Goal: Task Accomplishment & Management: Use online tool/utility

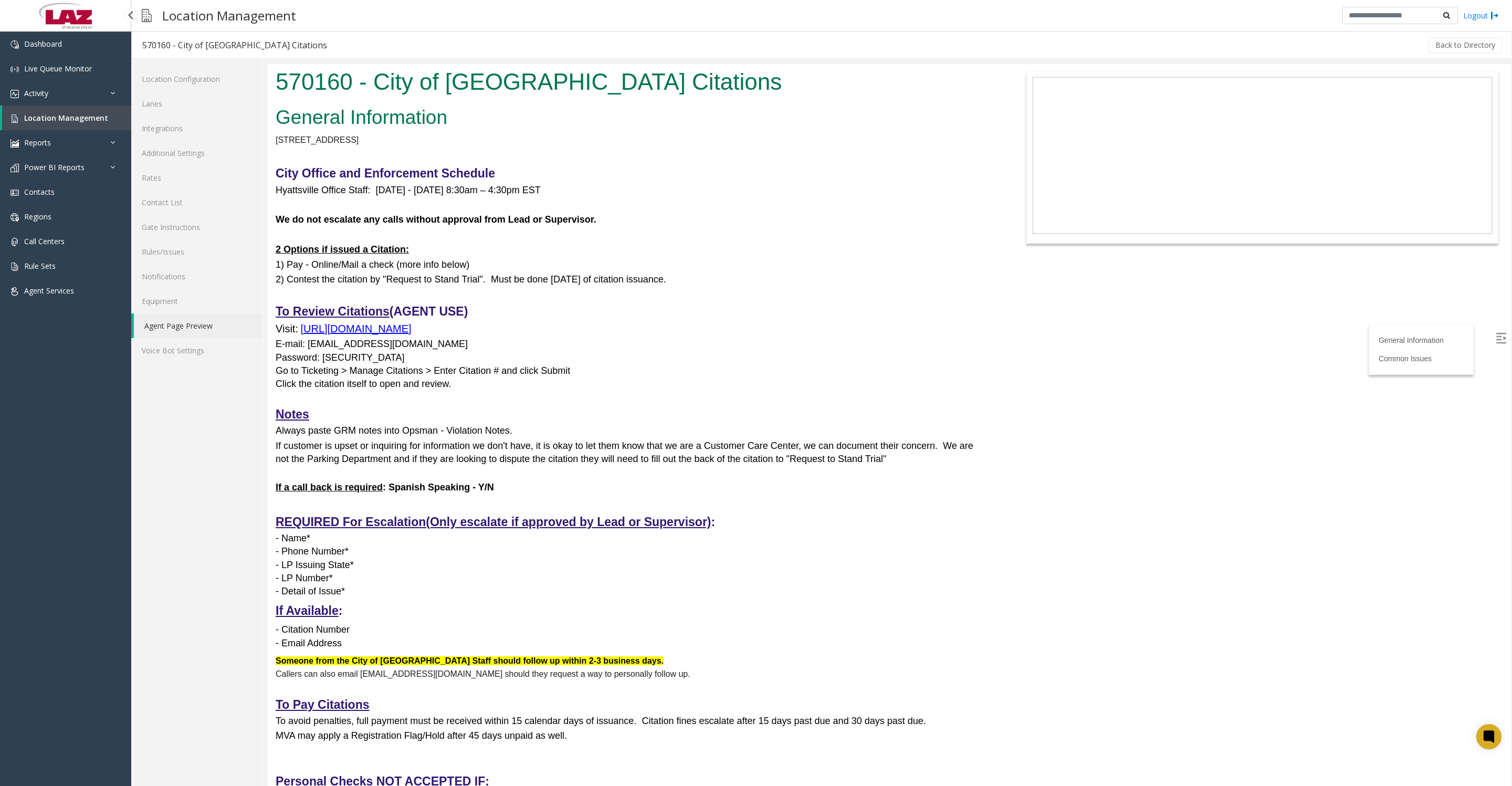
scroll to position [262, 0]
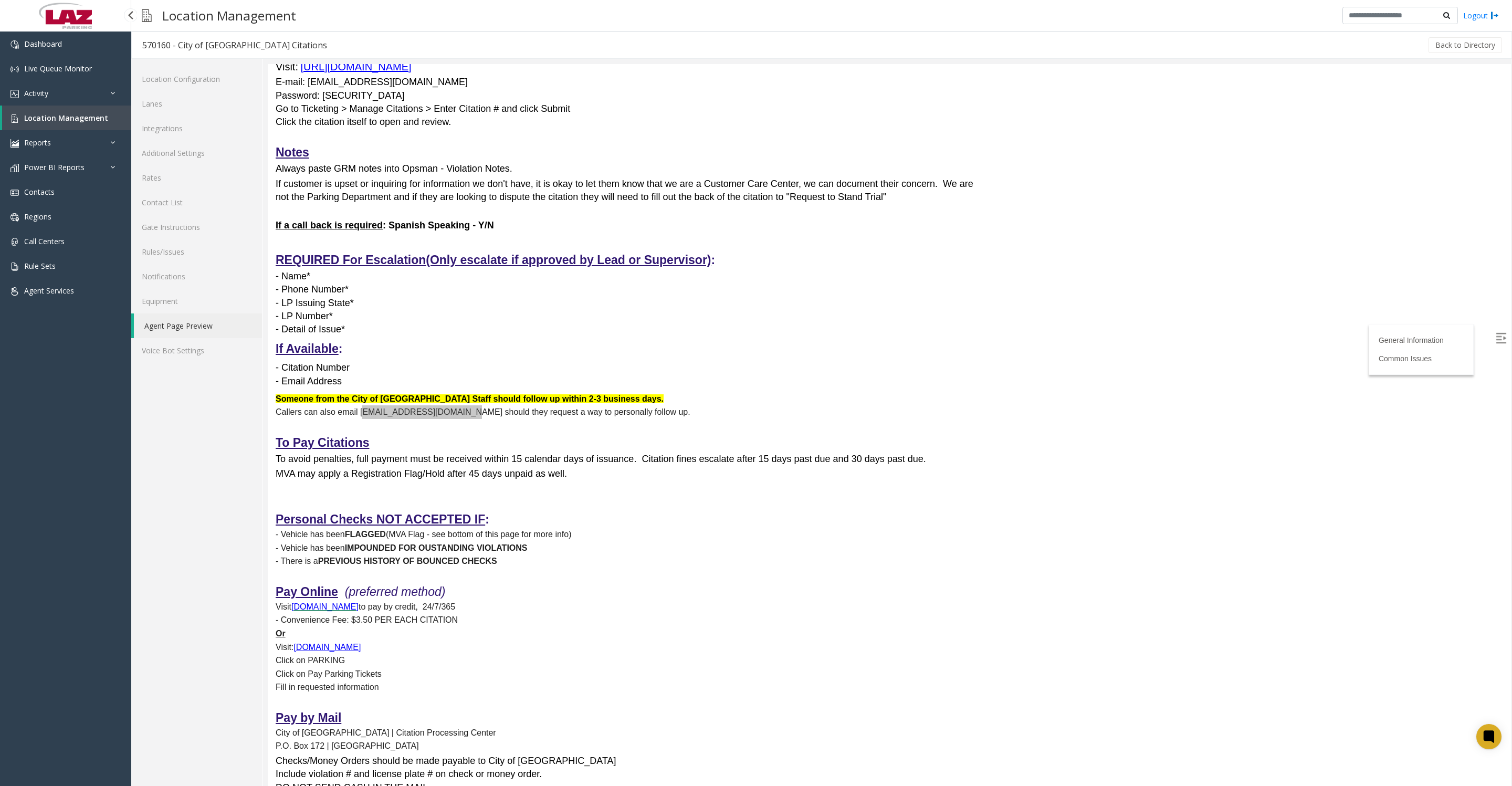
click at [65, 123] on span "Location Management" at bounding box center [66, 117] width 84 height 10
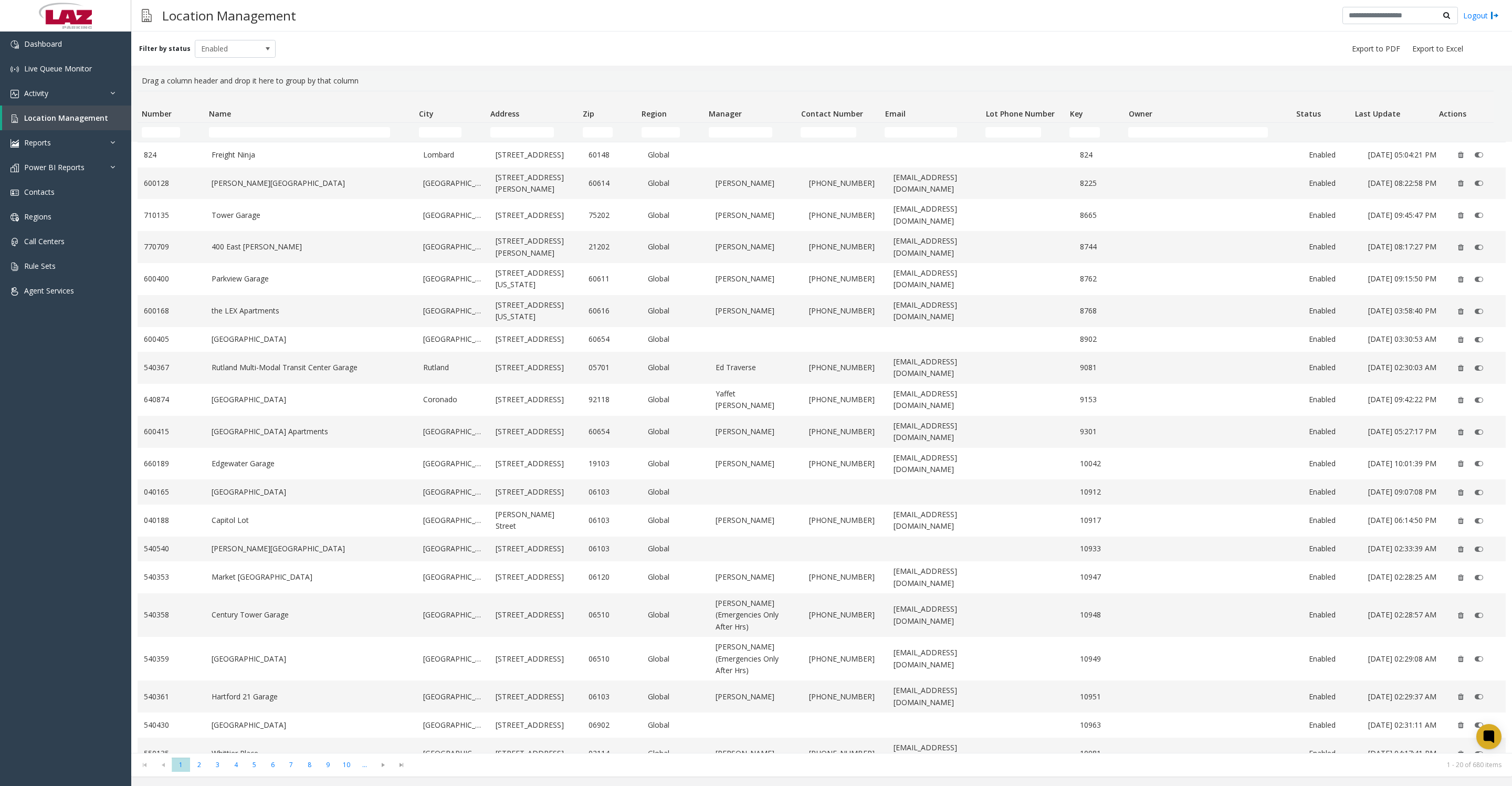
click at [318, 139] on td "Name Filter" at bounding box center [310, 132] width 210 height 19
click at [320, 133] on input "Name Filter" at bounding box center [300, 132] width 181 height 11
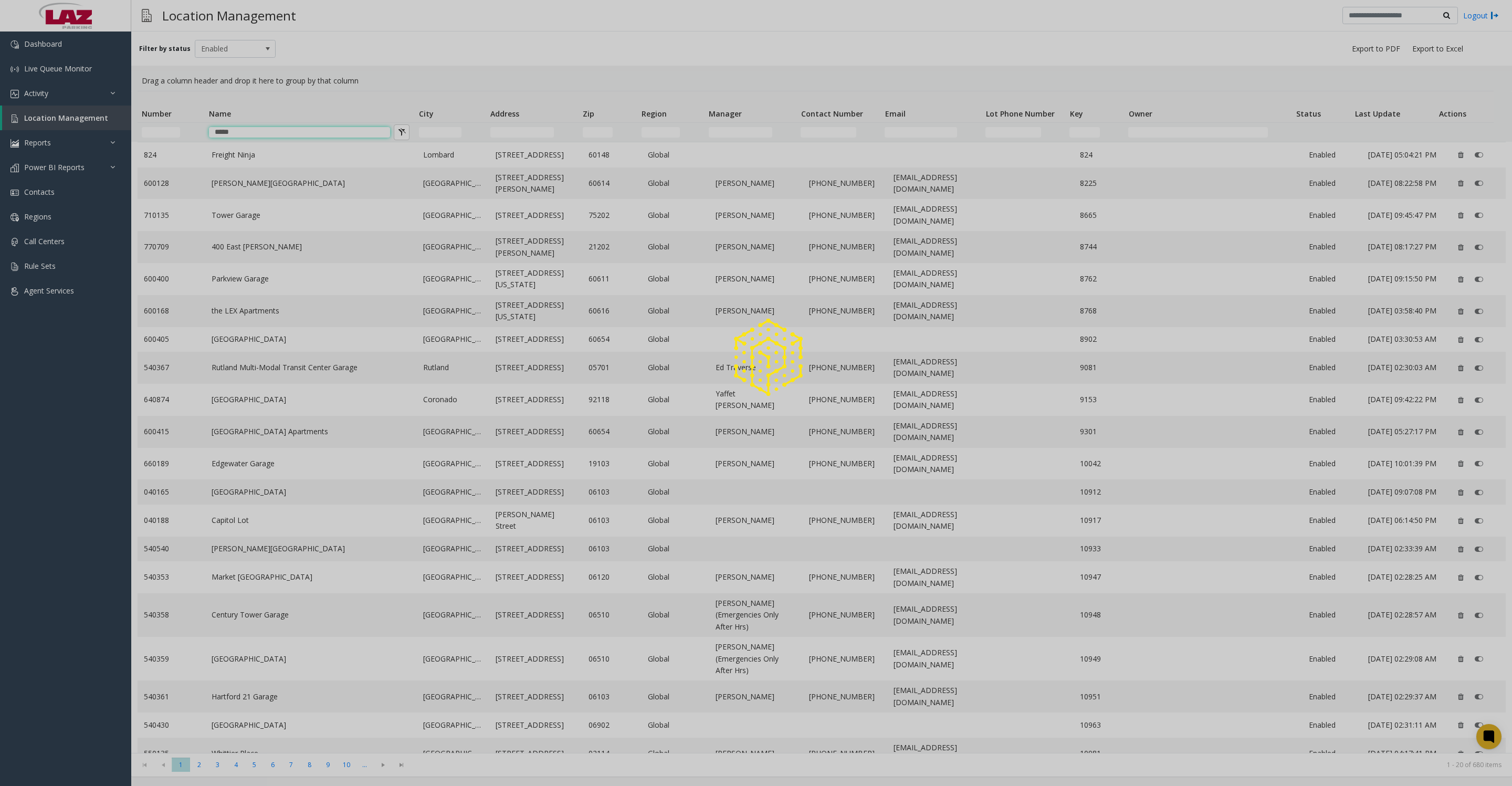
type input "*****"
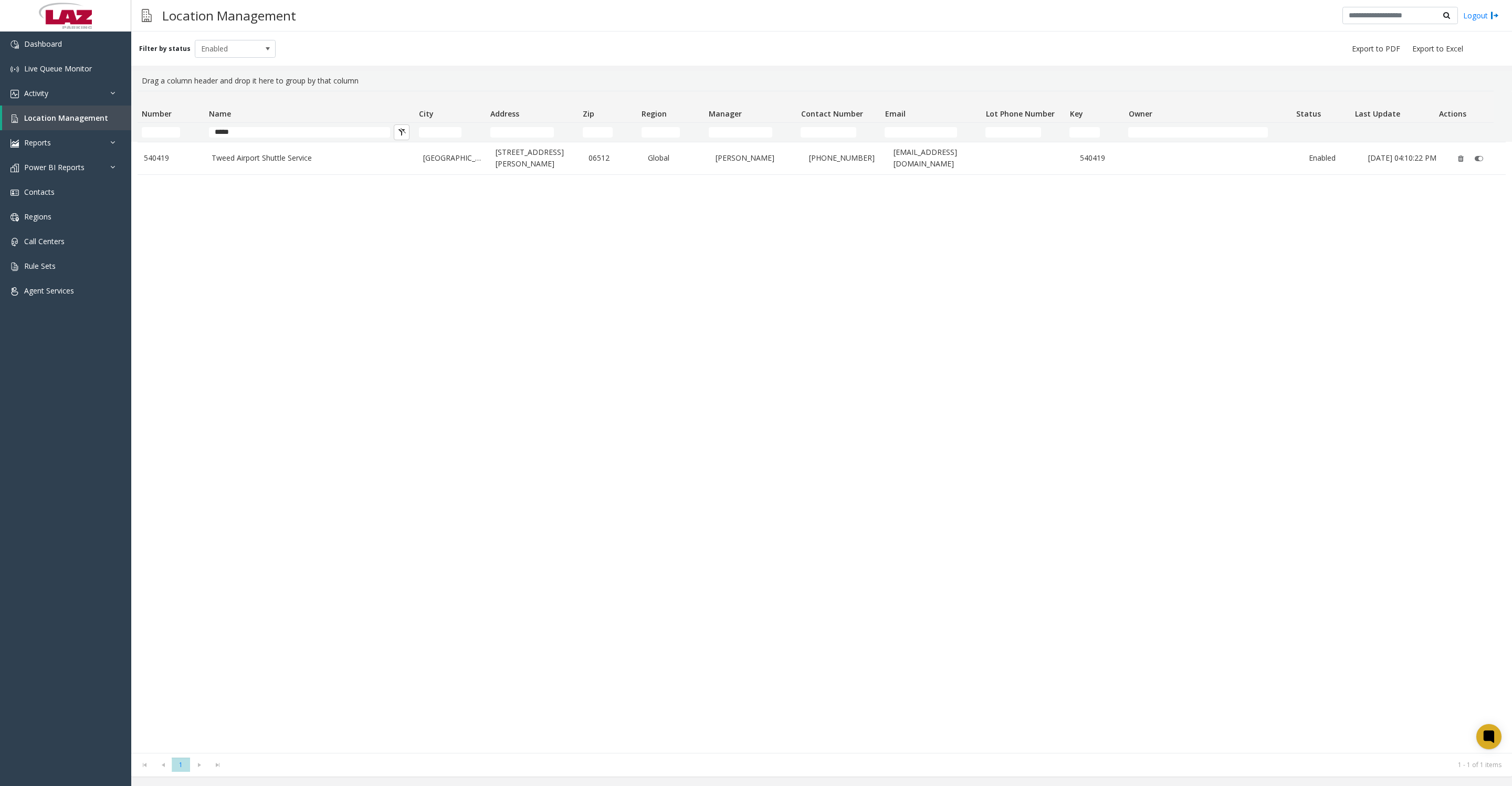
click at [296, 168] on td "Tweed Airport Shuttle Service" at bounding box center [311, 158] width 211 height 32
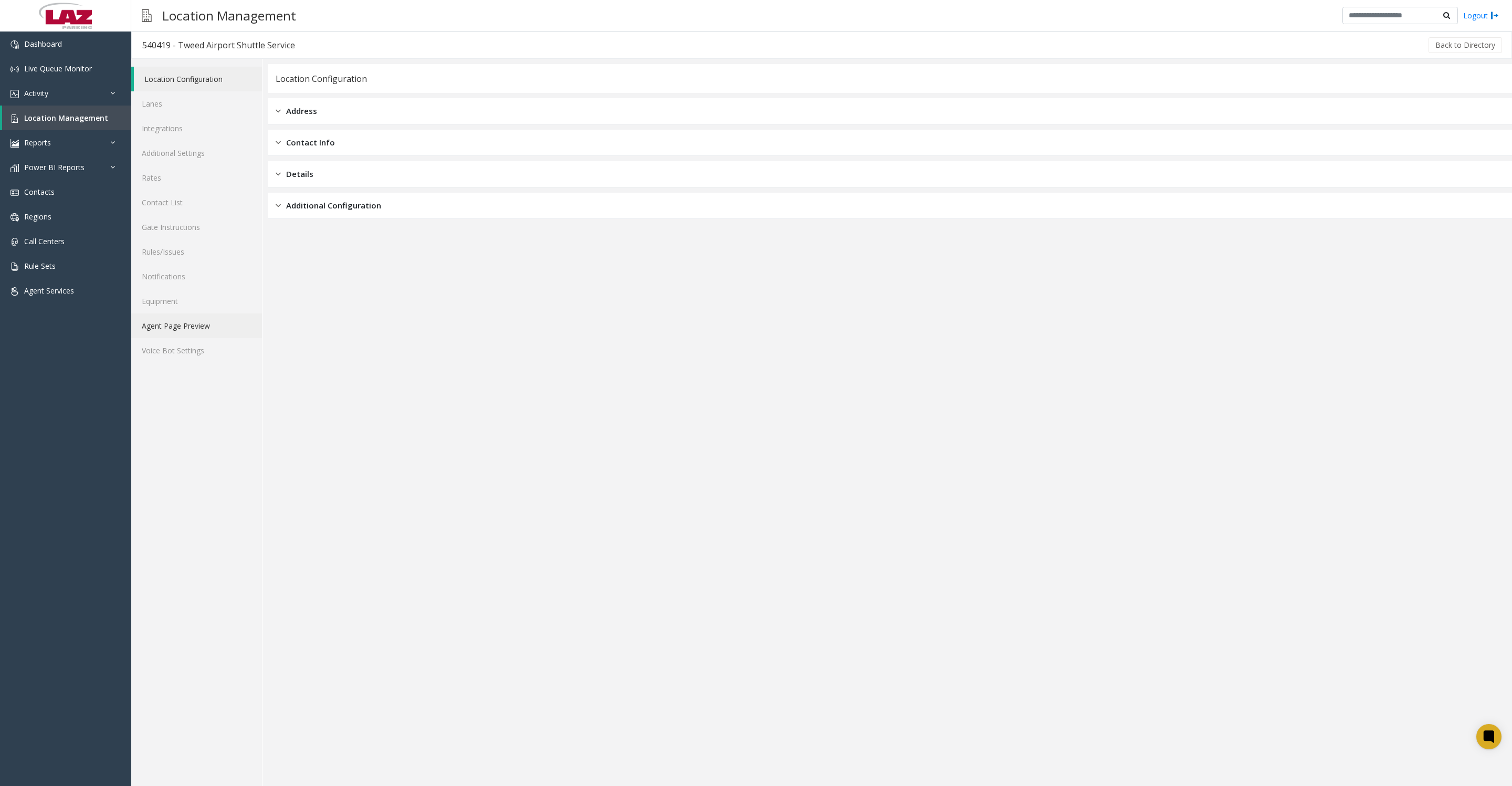
click at [218, 338] on link "Agent Page Preview" at bounding box center [196, 325] width 131 height 25
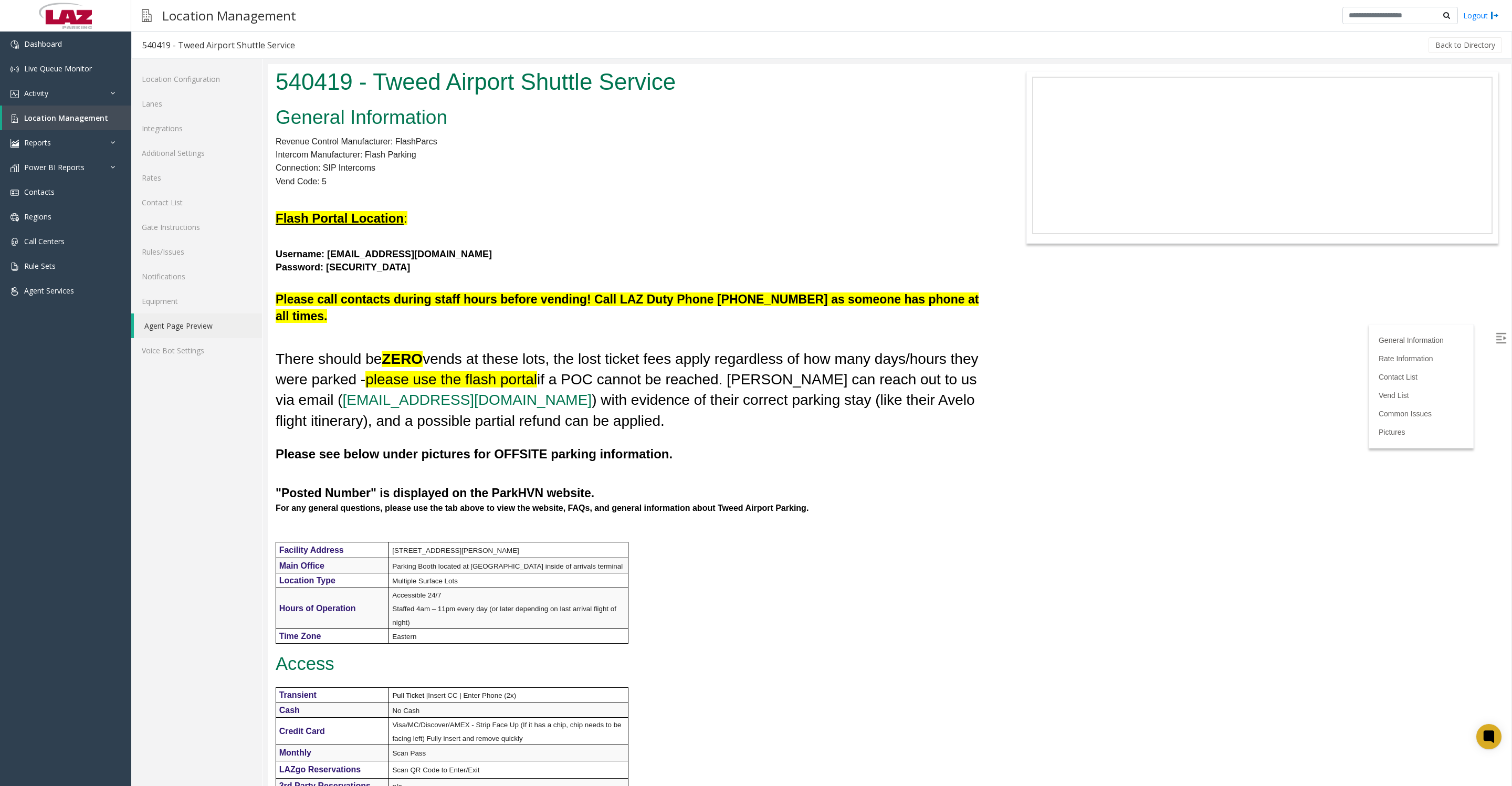
click at [614, 189] on p "Vend Code: 5" at bounding box center [630, 181] width 709 height 14
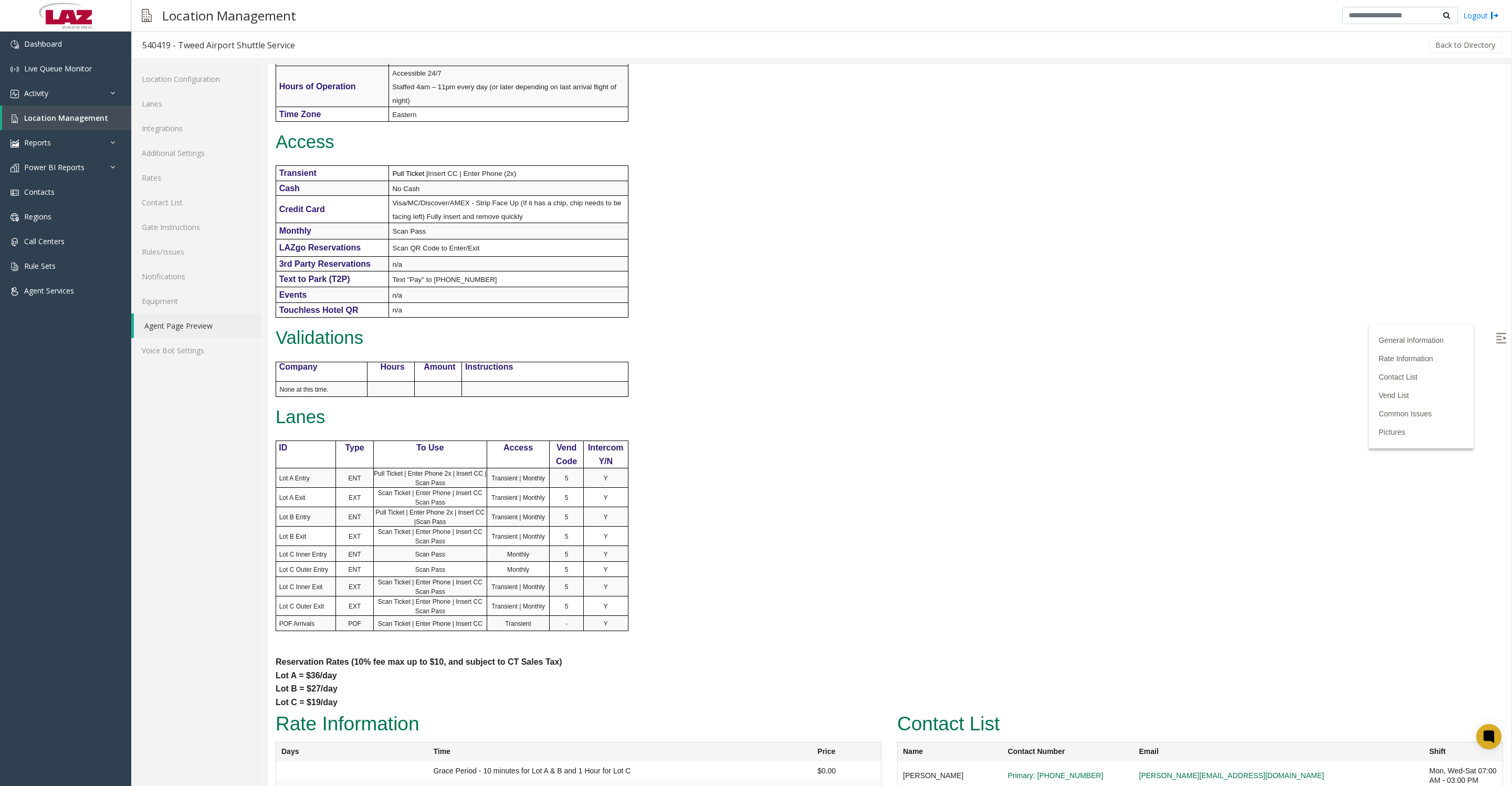
scroll to position [525, 0]
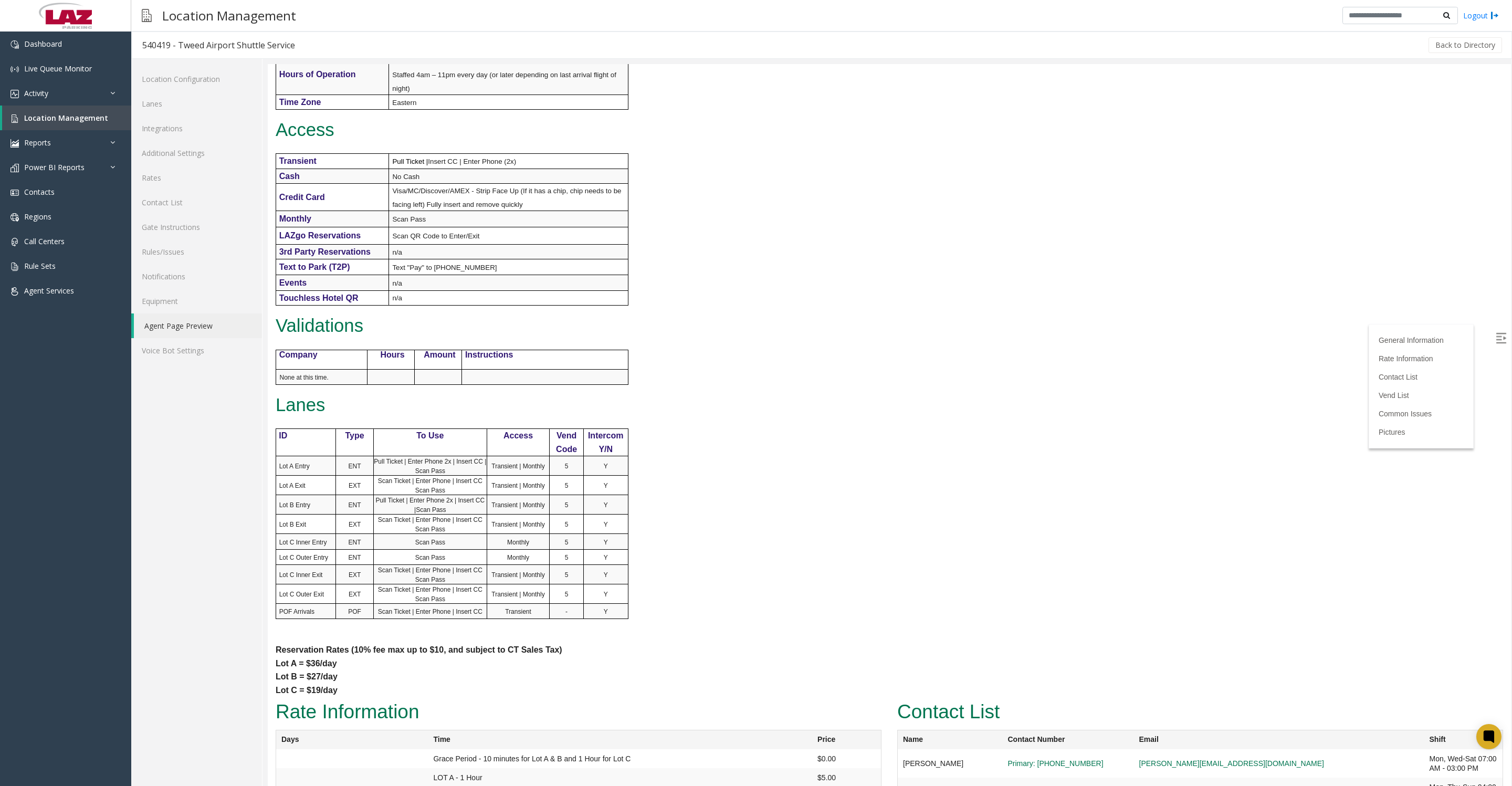
click at [819, 522] on div "General Information Revenue Control Manufacturer: FlashParcs Intercom Manufactu…" at bounding box center [630, 133] width 725 height 1128
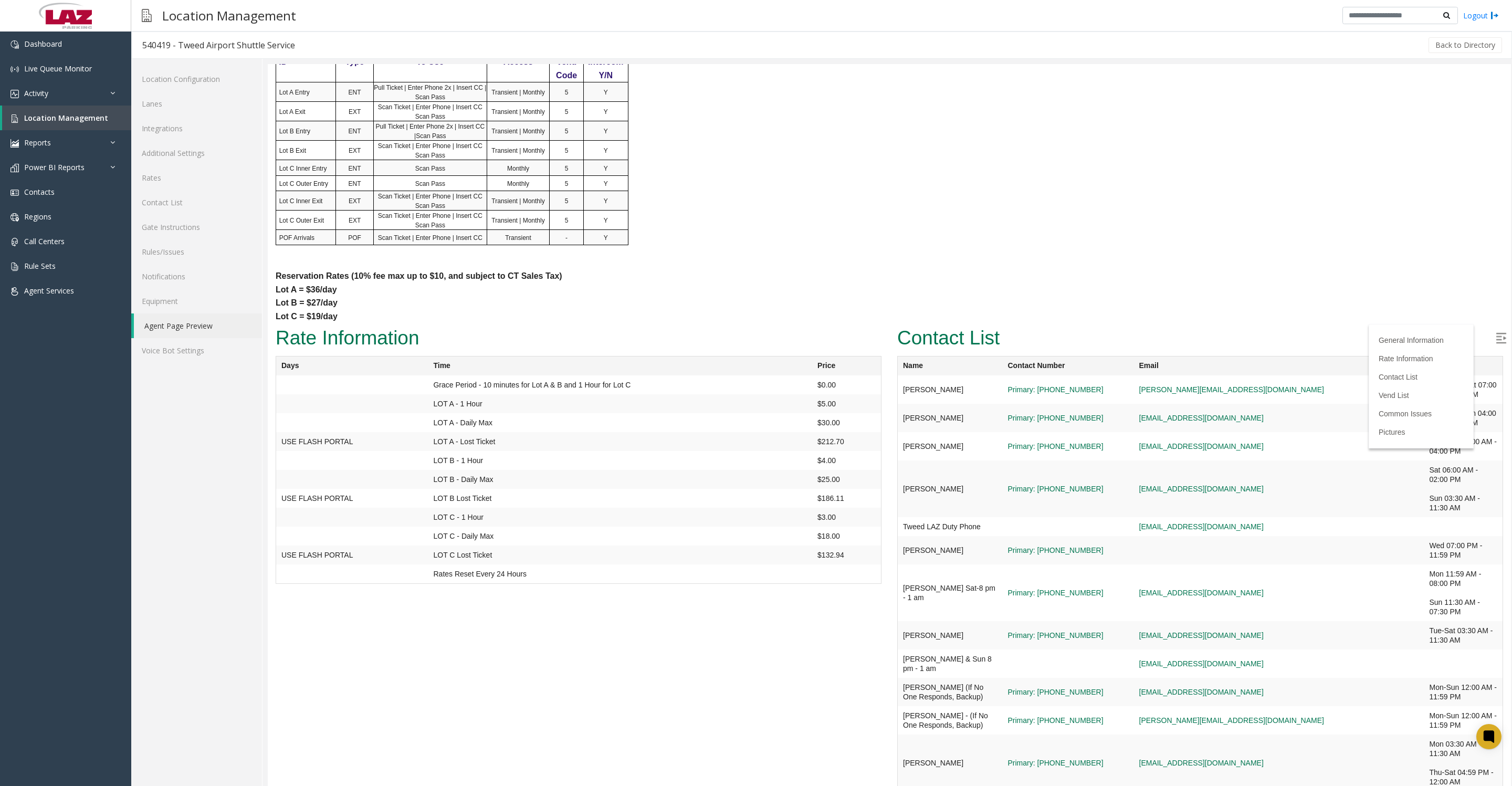
scroll to position [0, 0]
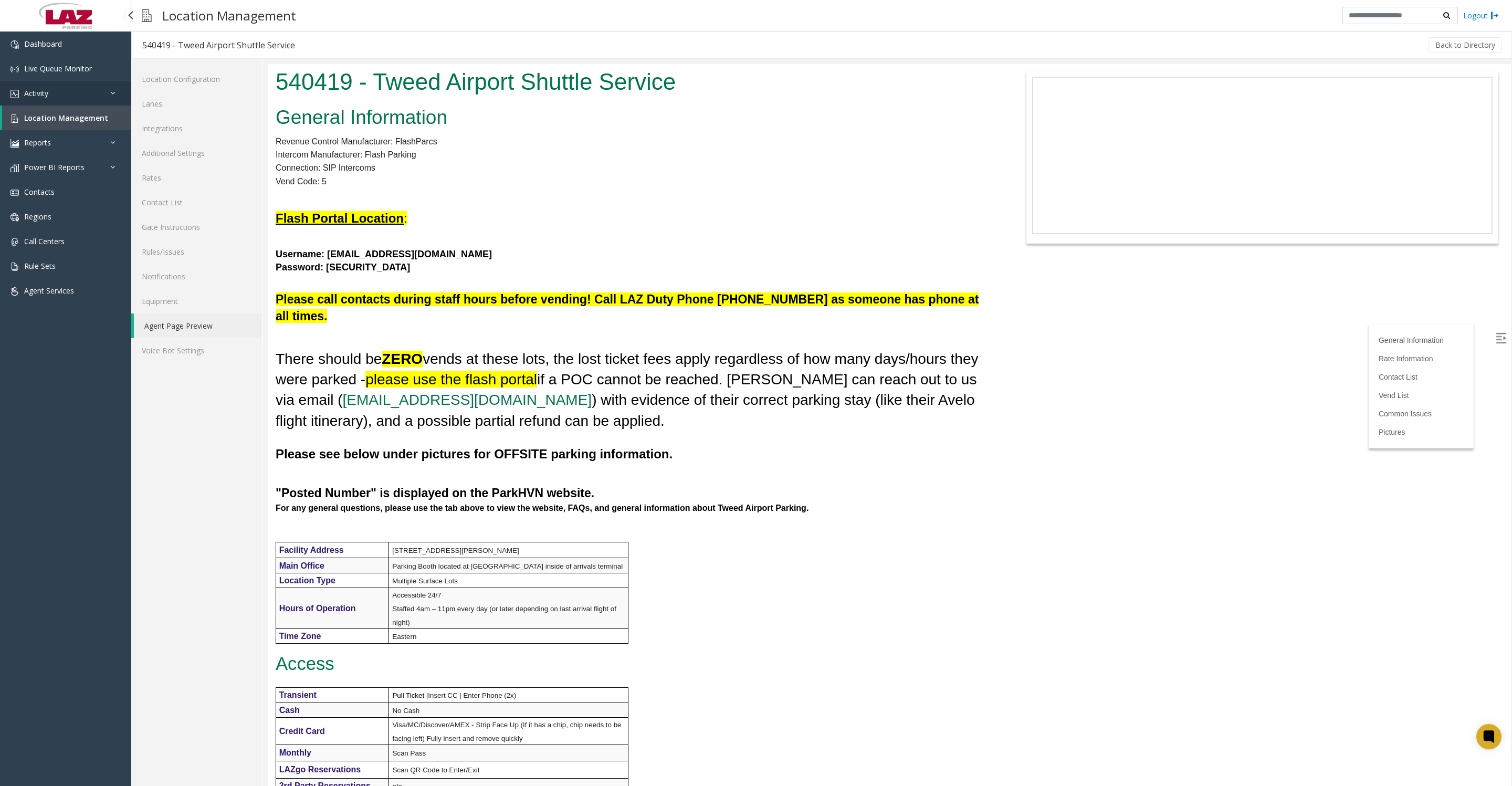
click at [56, 98] on link "Activity" at bounding box center [66, 93] width 131 height 25
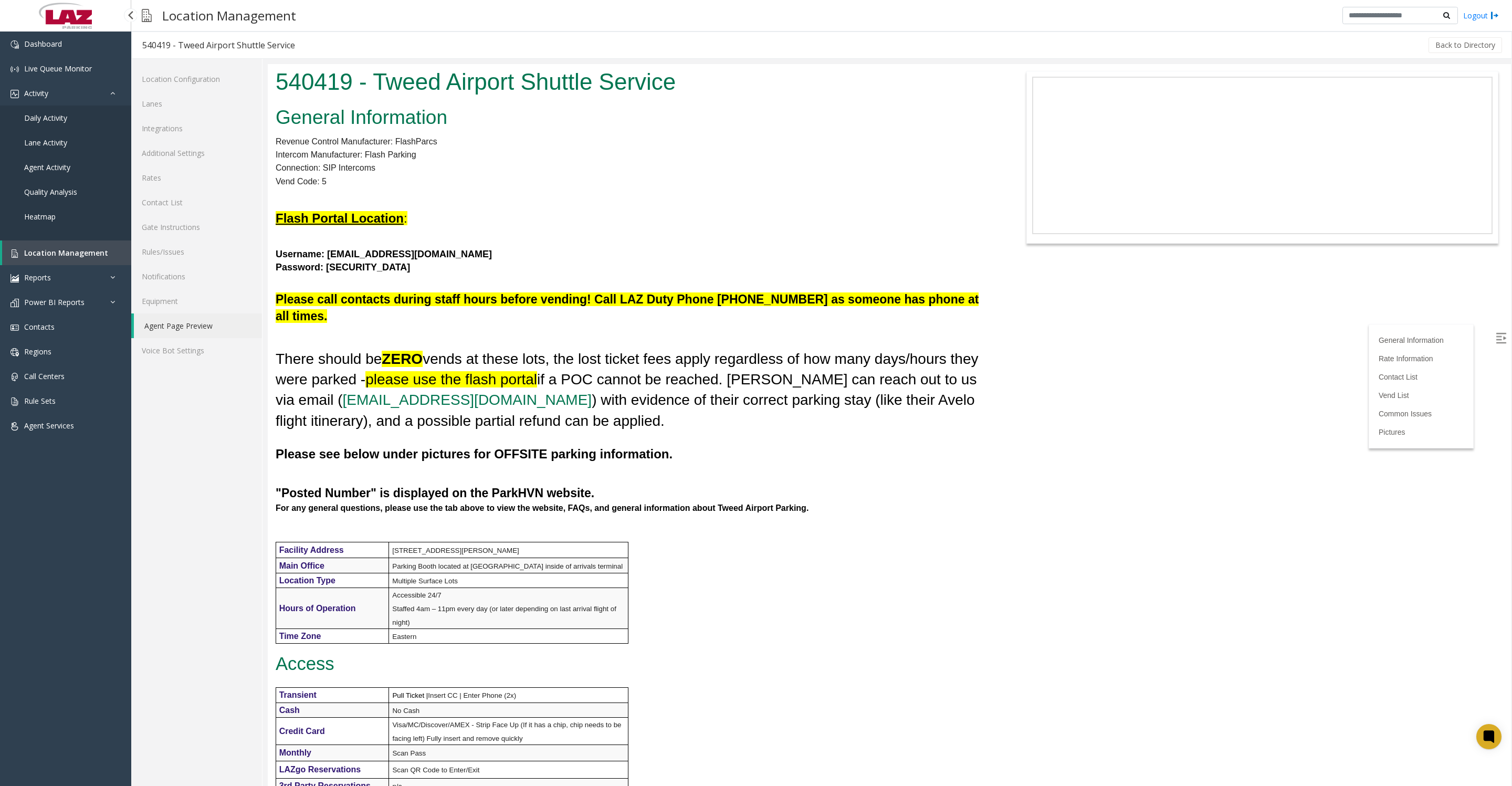
click at [51, 123] on span "Daily Activity" at bounding box center [45, 117] width 43 height 10
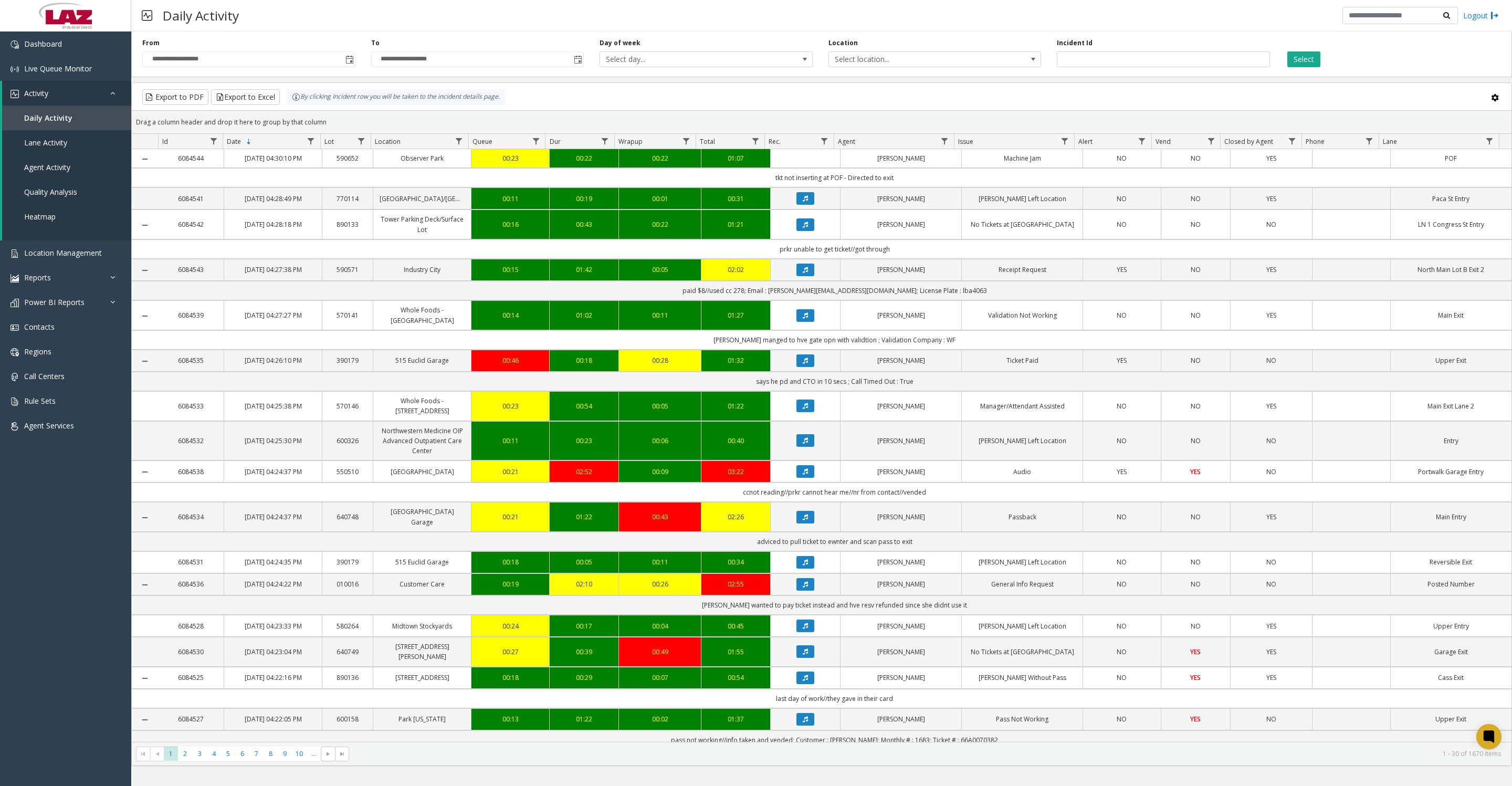
click at [353, 68] on span "Toggle popup" at bounding box center [349, 59] width 11 height 17
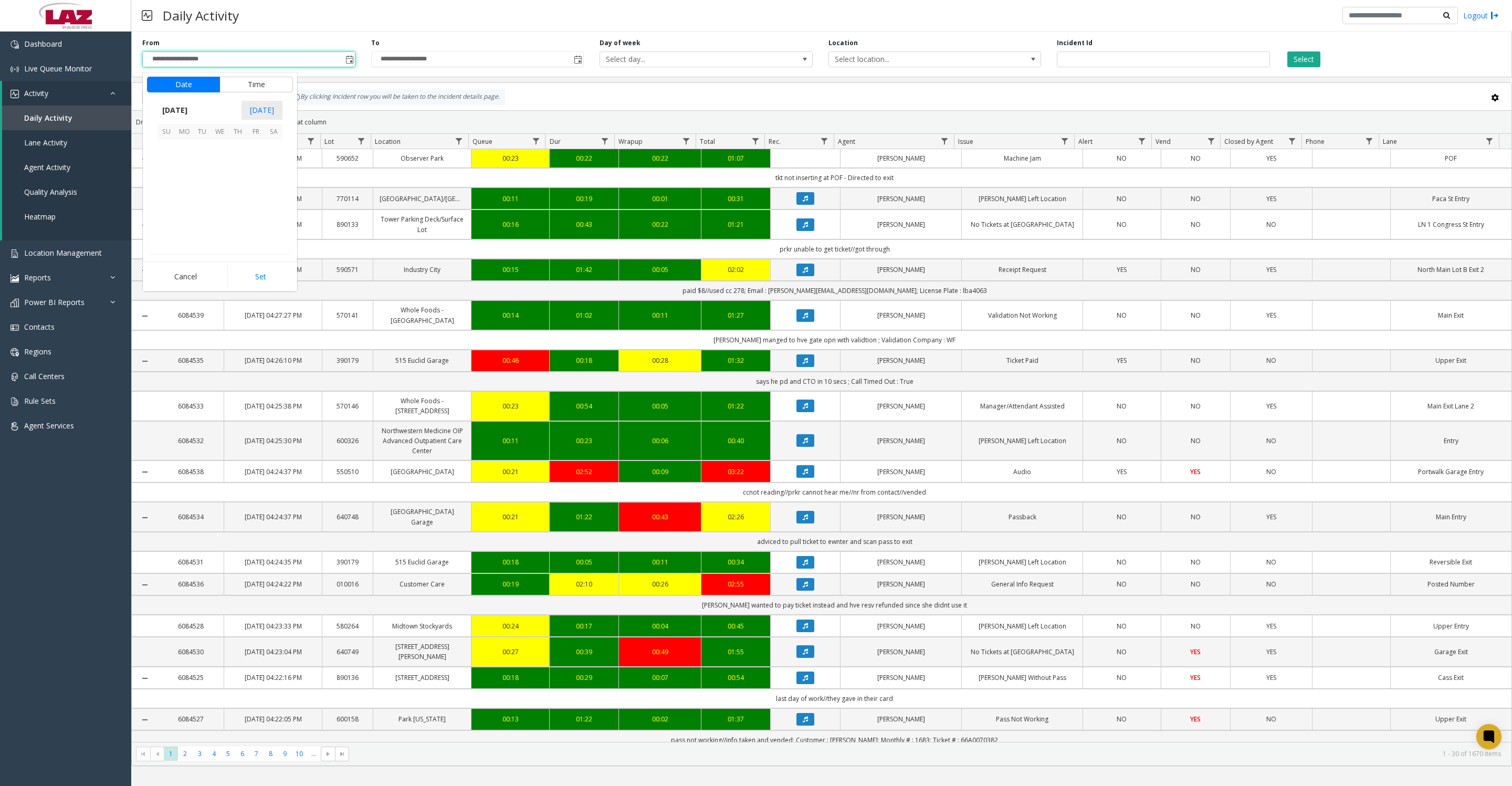
scroll to position [188145, 0]
click at [233, 91] on button "Time" at bounding box center [256, 84] width 73 height 16
click at [171, 172] on span "8" at bounding box center [173, 171] width 5 height 10
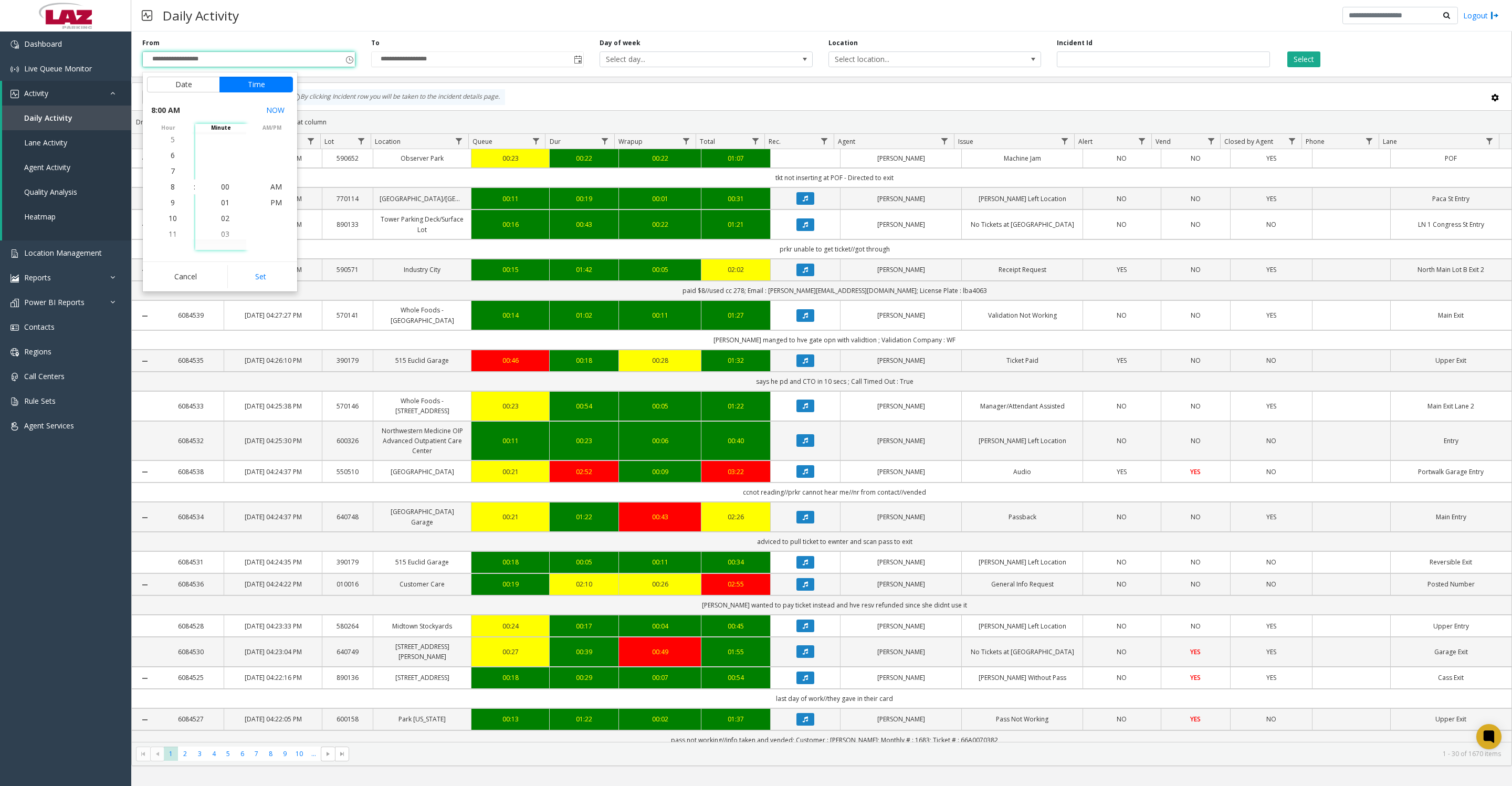
click at [244, 279] on button "Set" at bounding box center [261, 276] width 66 height 23
type input "**********"
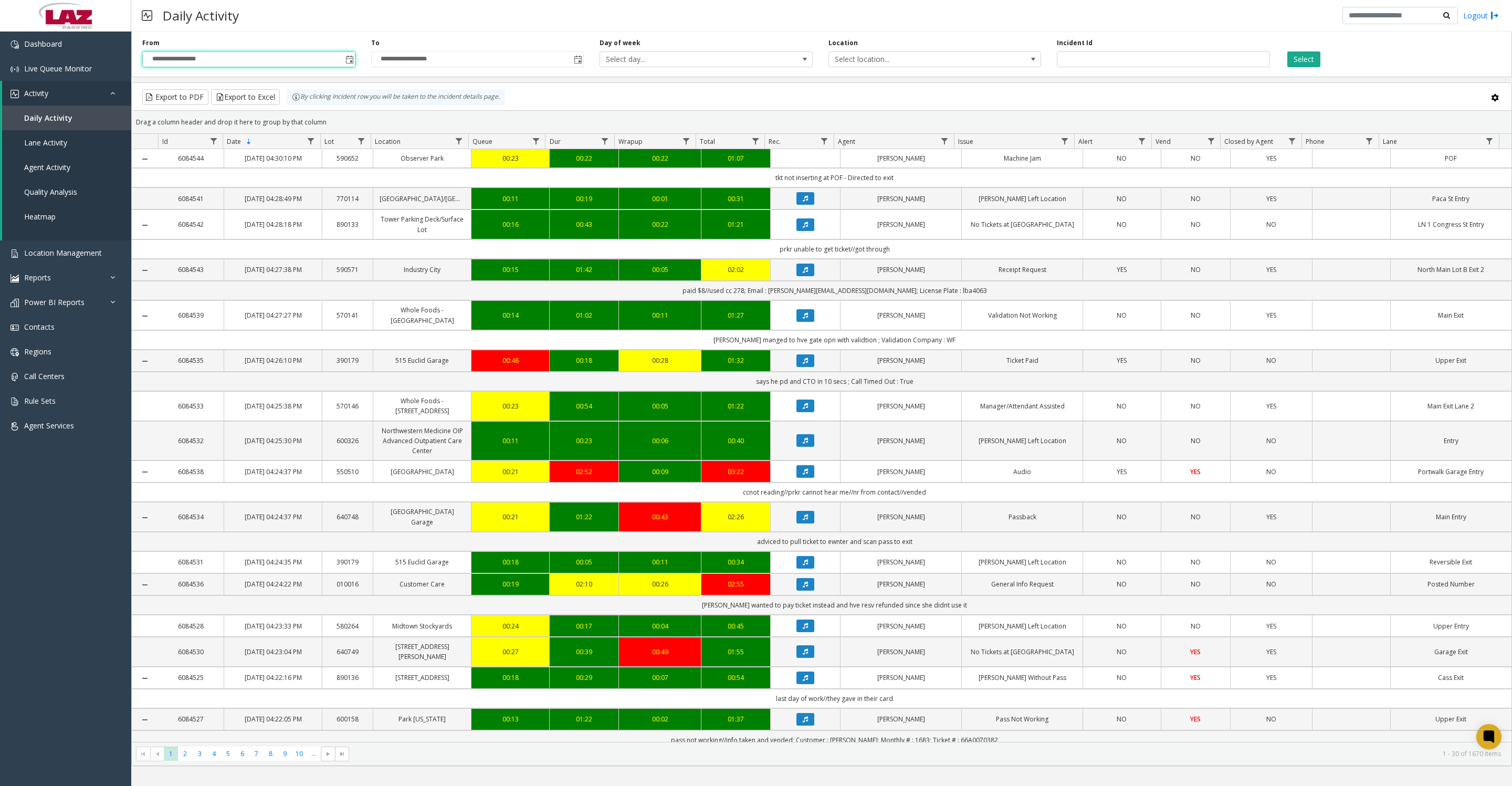
click at [986, 62] on span "Select location..." at bounding box center [914, 59] width 170 height 14
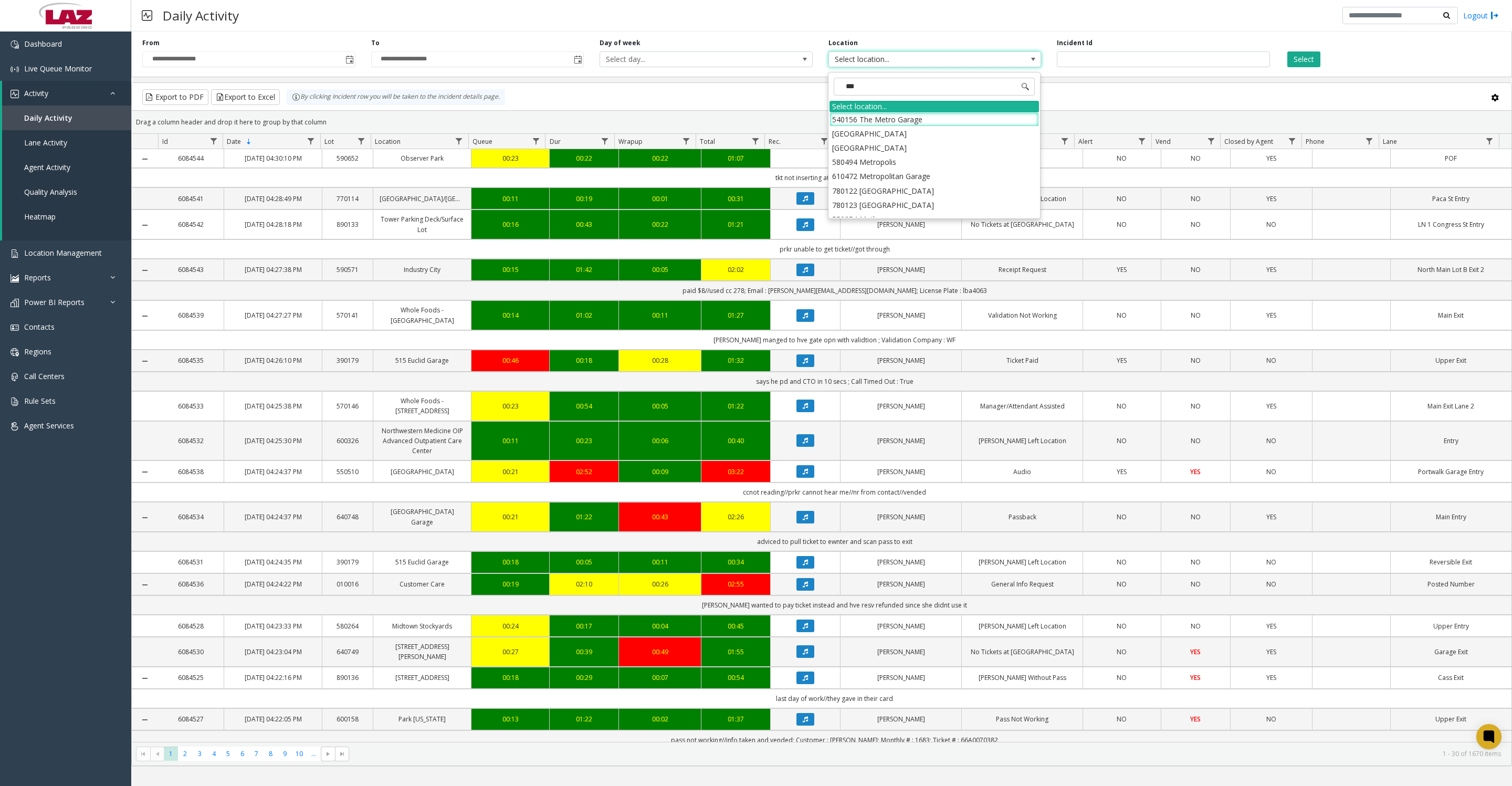
type input "****"
click at [847, 119] on li "100240 Chicago Meters" at bounding box center [933, 119] width 209 height 14
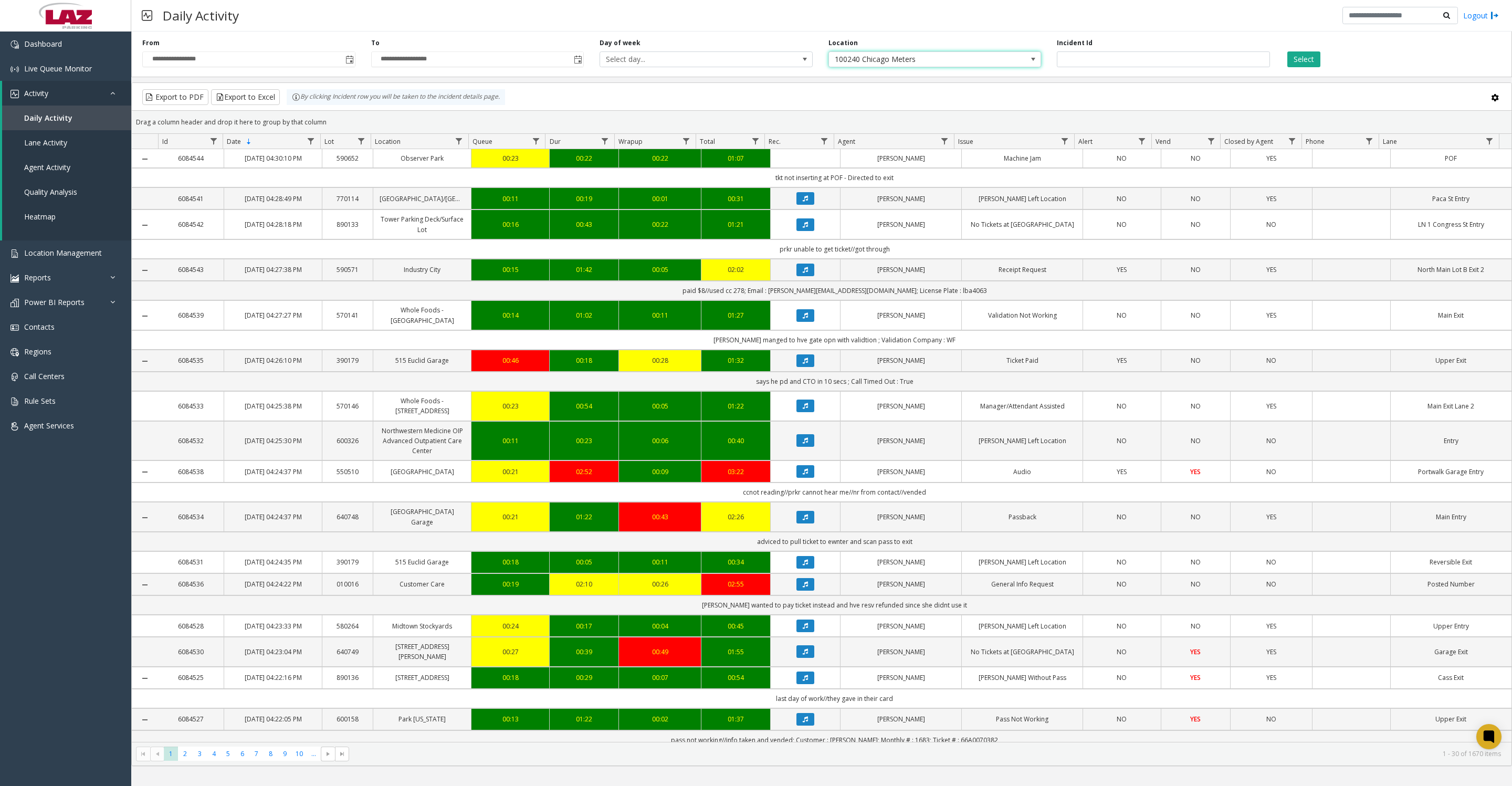
click at [1328, 65] on div "Select" at bounding box center [1392, 53] width 229 height 29
click at [1309, 63] on button "Select" at bounding box center [1304, 59] width 33 height 16
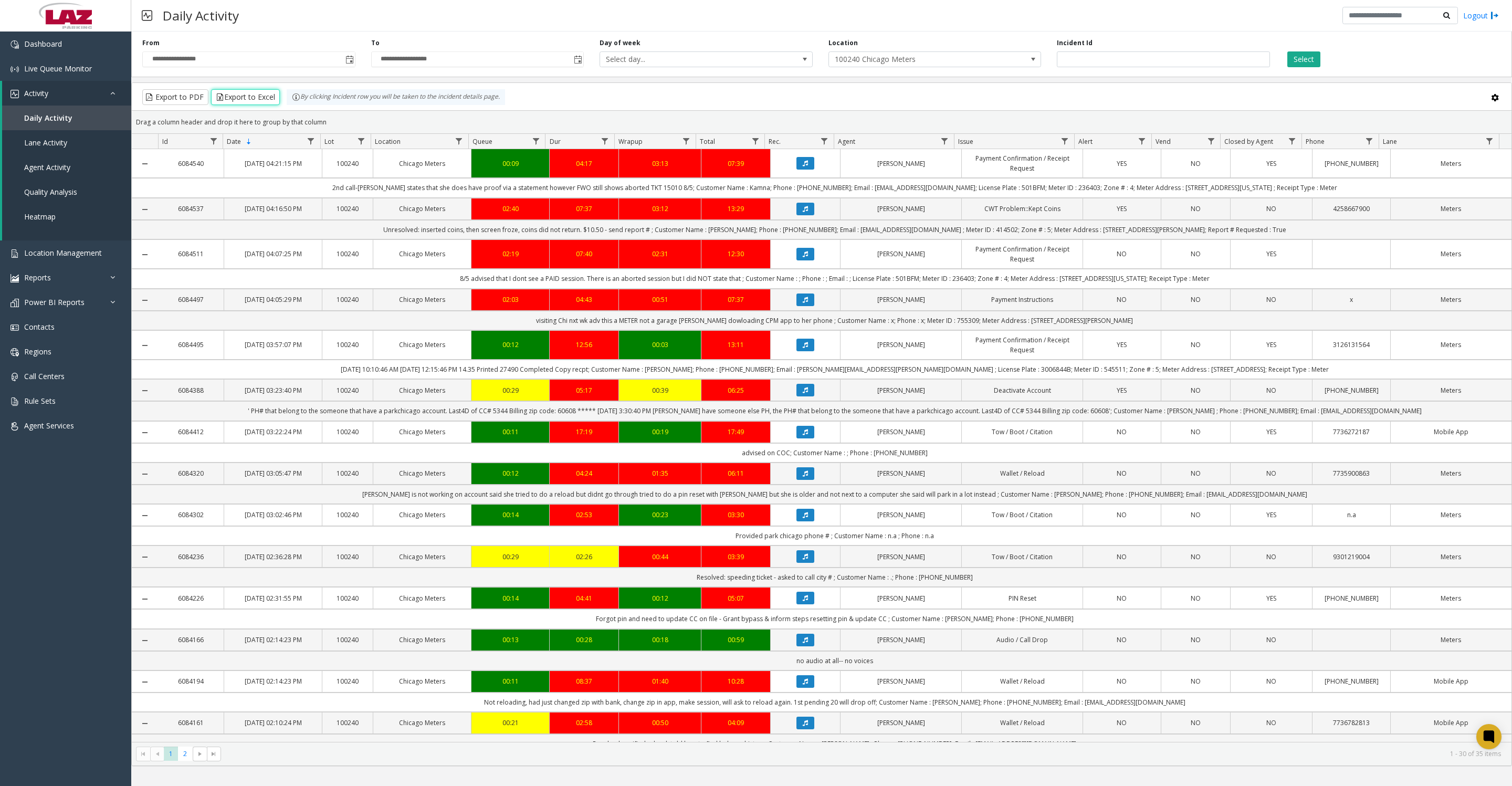
click at [279, 105] on button "Export to Excel" at bounding box center [245, 97] width 69 height 16
